Goal: Submit feedback/report problem: Submit feedback/report problem

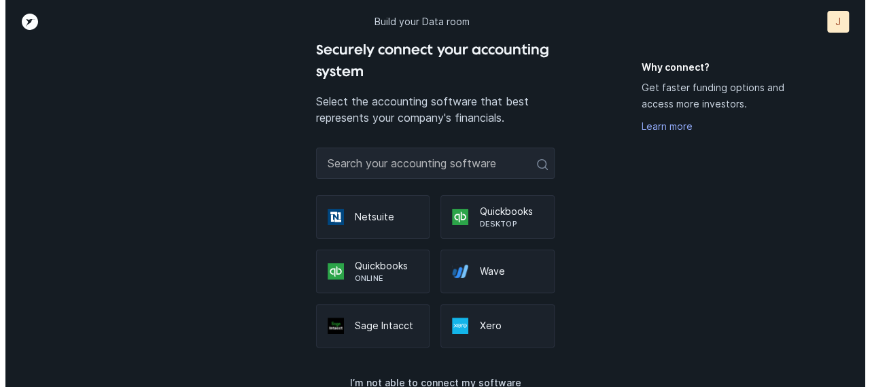
scroll to position [67, 0]
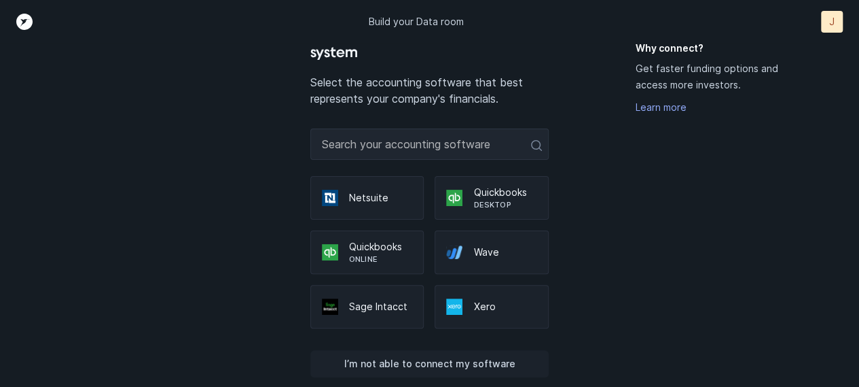
click at [449, 358] on p "I’m not able to connect my software" at bounding box center [429, 363] width 171 height 16
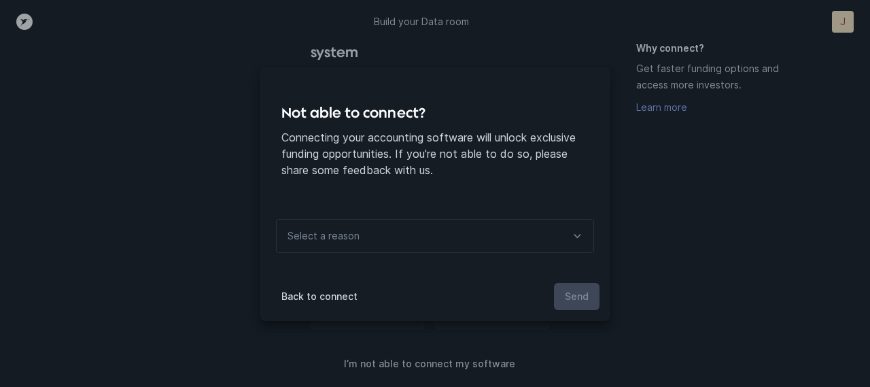
click at [379, 238] on div "Select a reason" at bounding box center [435, 236] width 318 height 34
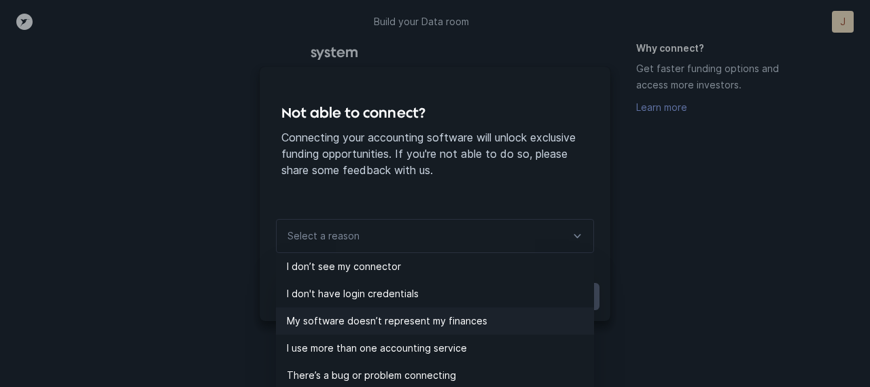
scroll to position [29, 0]
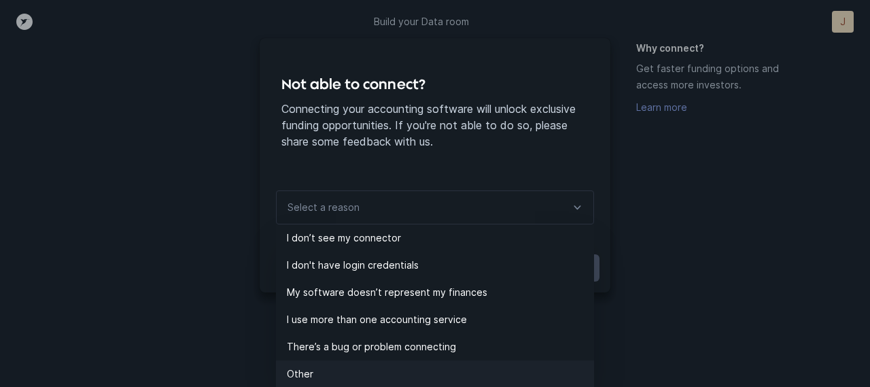
click at [295, 374] on p "Other" at bounding box center [440, 373] width 307 height 16
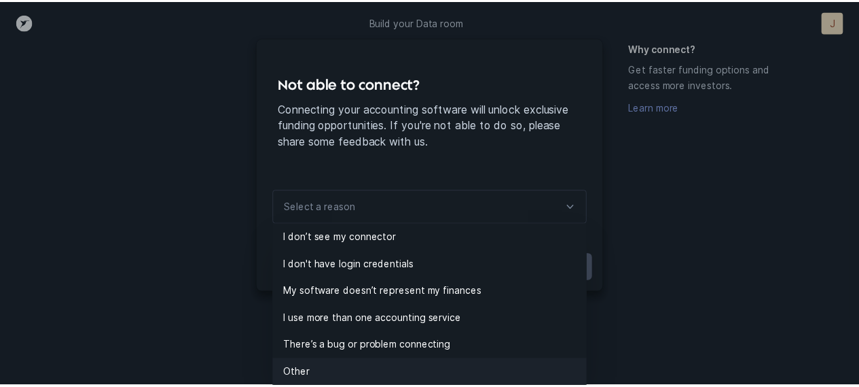
scroll to position [0, 0]
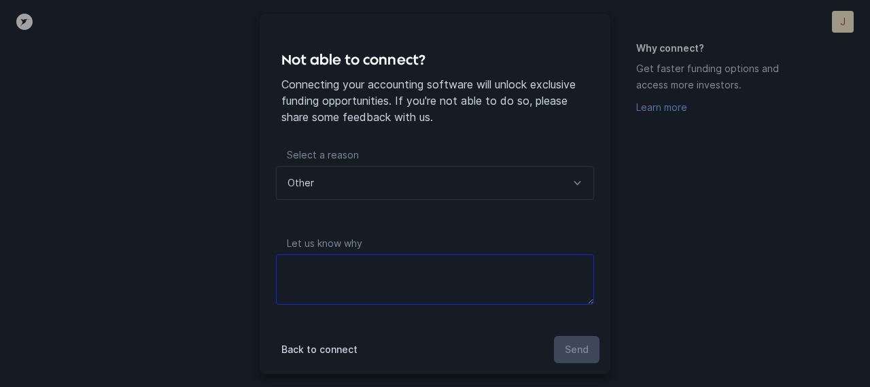
click at [371, 267] on textarea at bounding box center [435, 279] width 318 height 50
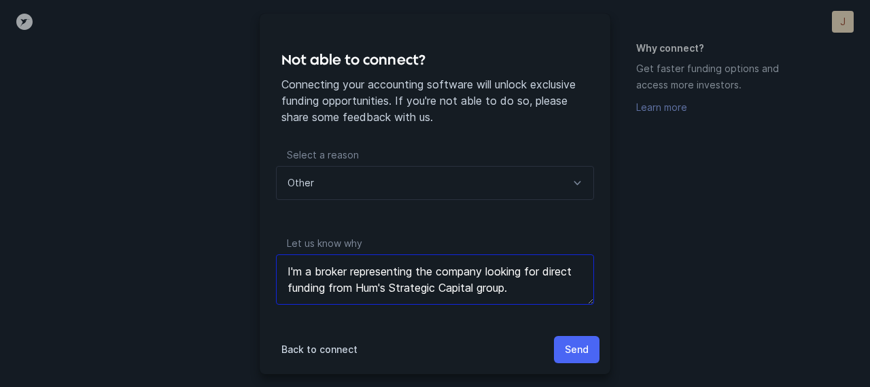
type textarea "I'm a broker representing the company looking for direct funding from Hum's Str…"
click at [577, 348] on p "Send" at bounding box center [576, 349] width 24 height 16
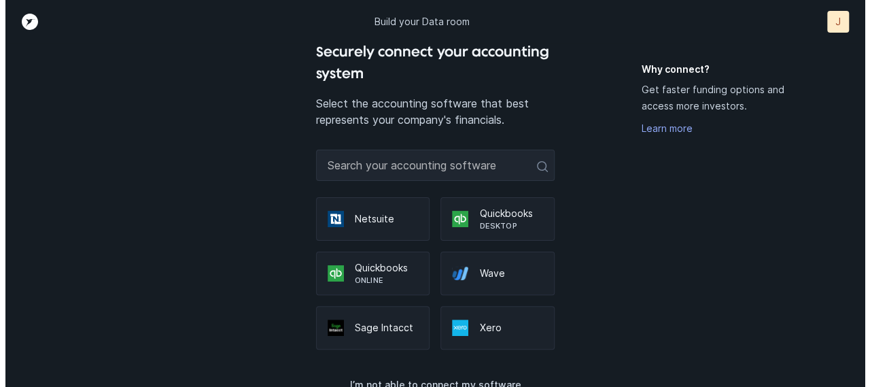
scroll to position [67, 0]
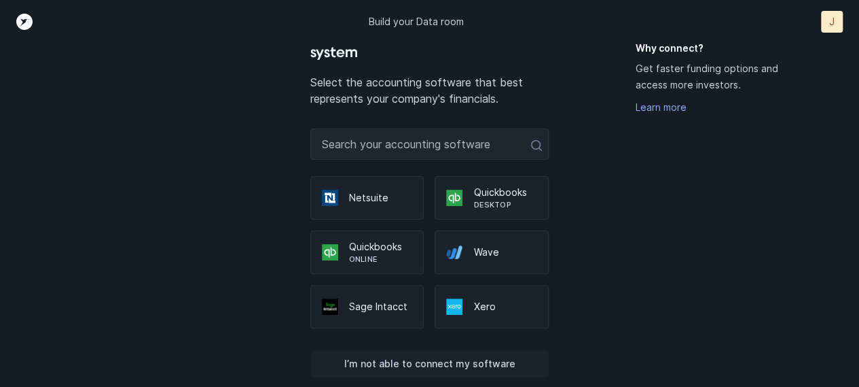
click at [415, 360] on p "I’m not able to connect my software" at bounding box center [429, 363] width 171 height 16
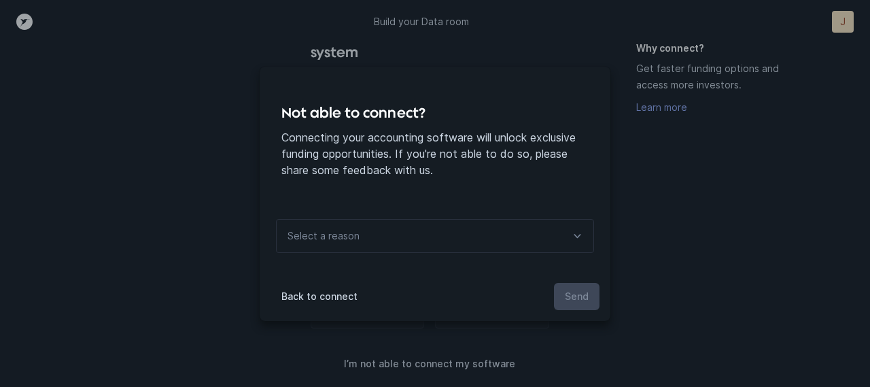
click at [372, 232] on div "Select a reason" at bounding box center [435, 236] width 318 height 34
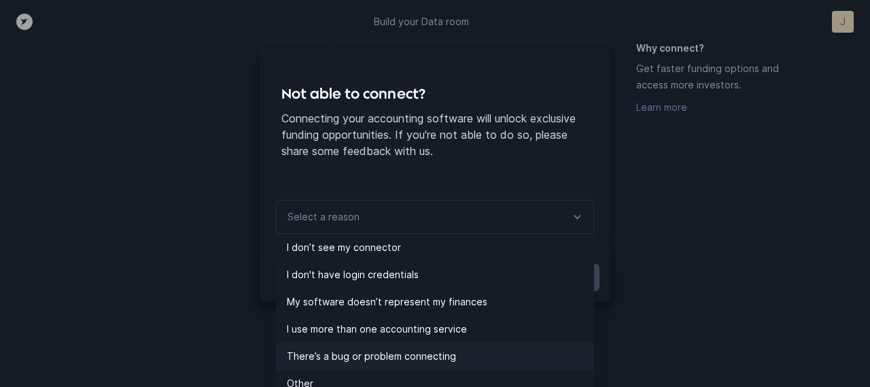
scroll to position [29, 0]
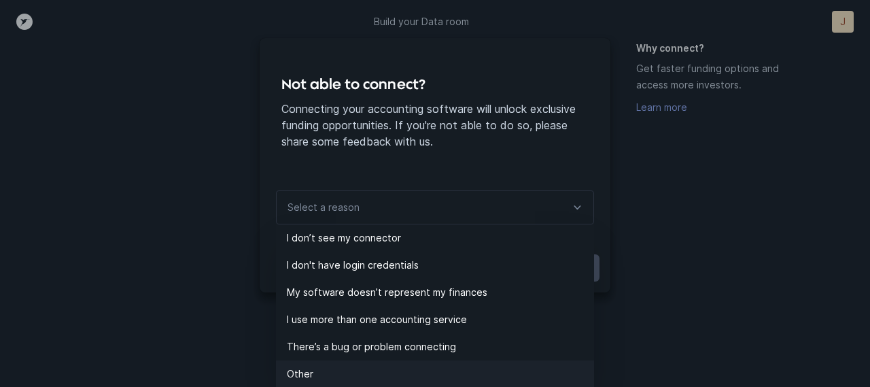
click at [300, 372] on p "Other" at bounding box center [440, 373] width 307 height 16
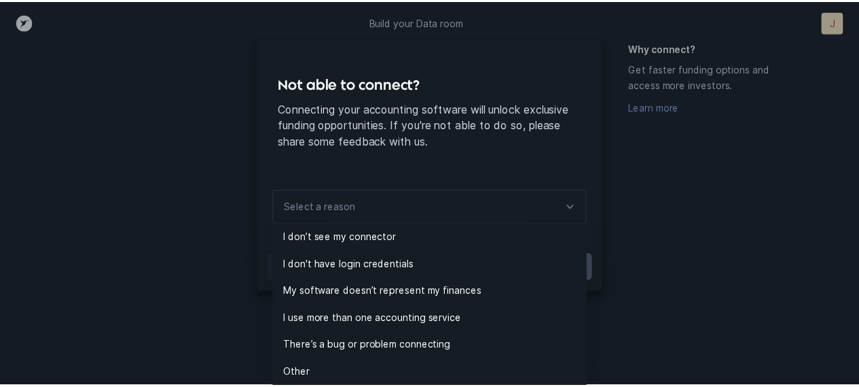
scroll to position [0, 0]
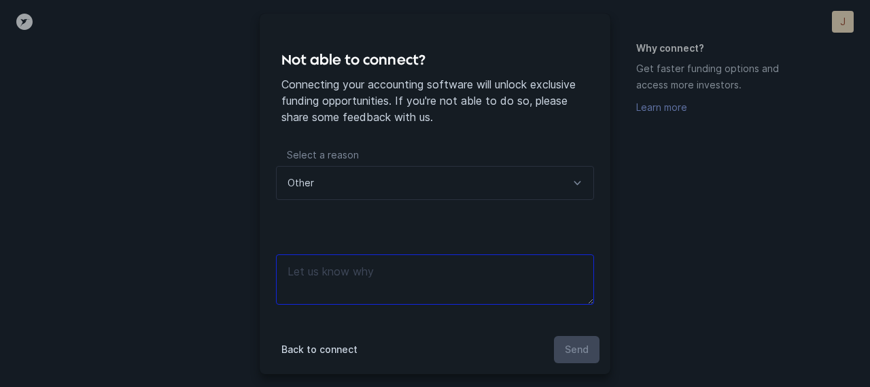
click at [374, 265] on textarea at bounding box center [435, 279] width 318 height 50
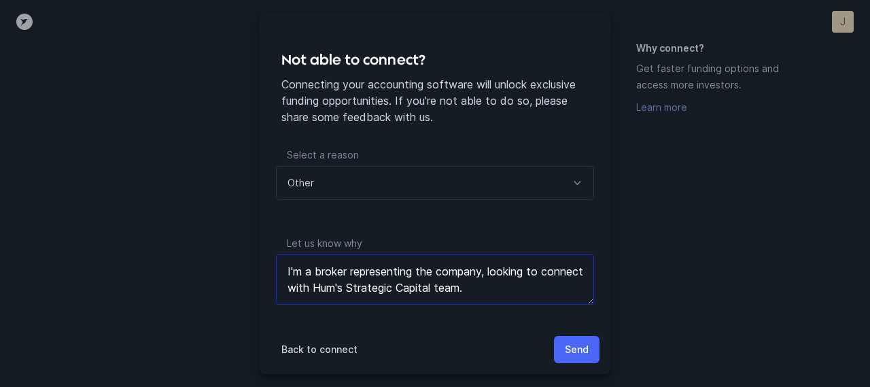
type textarea "I'm a broker representing the company, looking to connect with Hum's Strategic …"
click at [579, 351] on p "Send" at bounding box center [576, 349] width 24 height 16
